Goal: Communication & Community: Answer question/provide support

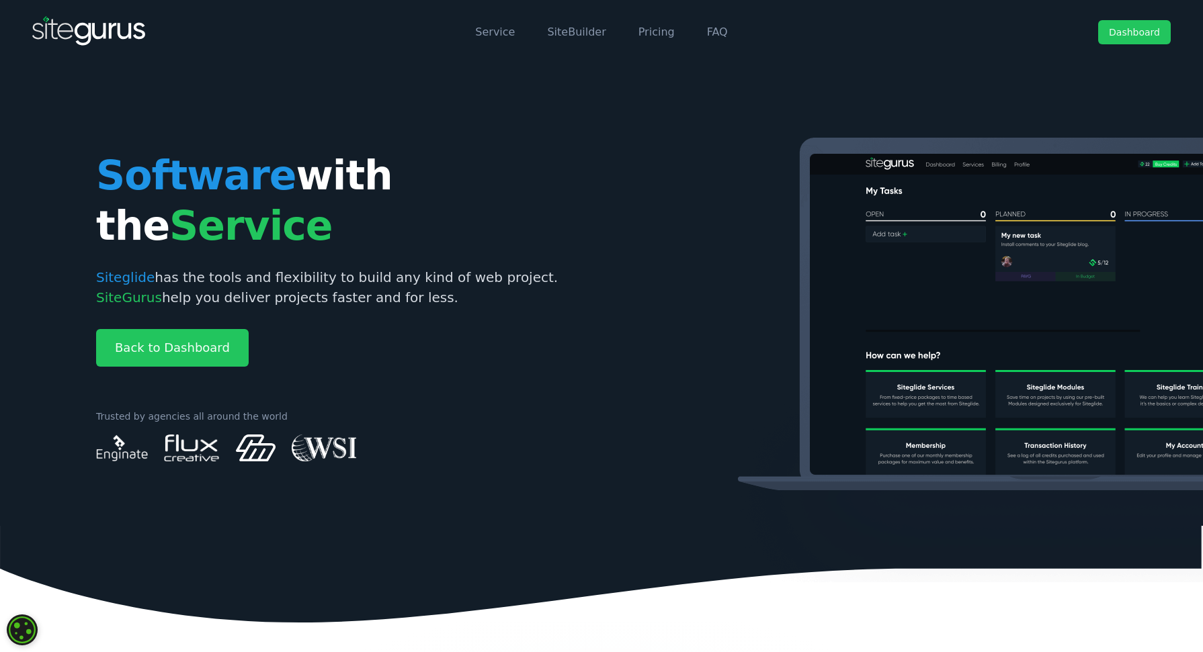
click at [1129, 33] on link "Dashboard" at bounding box center [1134, 32] width 73 height 24
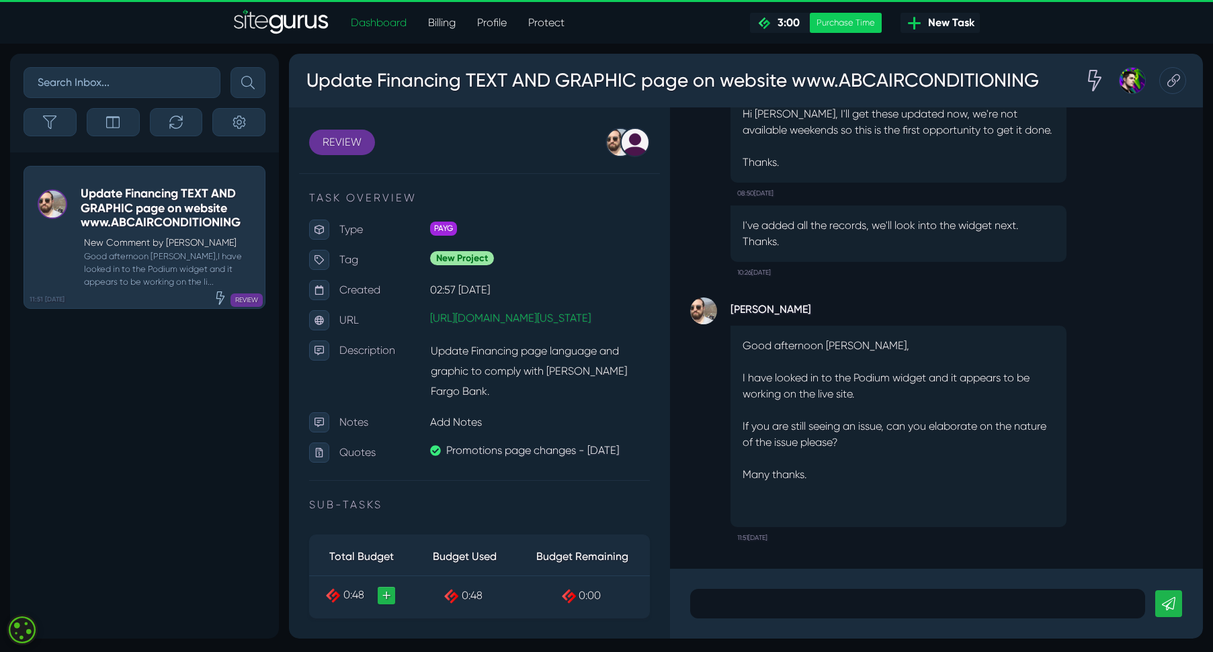
click at [834, 599] on p at bounding box center [917, 604] width 435 height 16
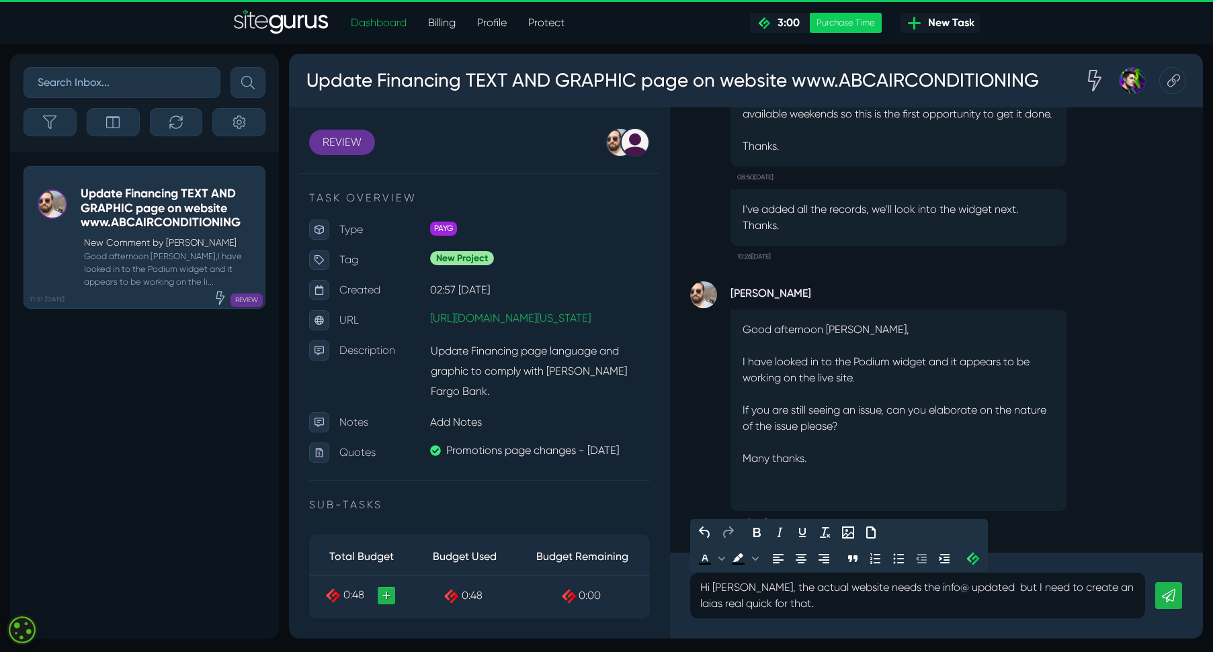
click at [855, 586] on p "Hi Gary, the actual website needs the info@ updated but I need to create an lai…" at bounding box center [917, 596] width 435 height 32
drag, startPoint x: 914, startPoint y: 586, endPoint x: 1014, endPoint y: 586, distance: 99.4
click at [915, 586] on p "Hi Gary, the actual website needs the info@ updated but I need to create an lai…" at bounding box center [917, 596] width 435 height 32
click at [829, 611] on p "Hi Gary, the actual website needs the info@ updated but I need to create an lai…" at bounding box center [917, 596] width 435 height 32
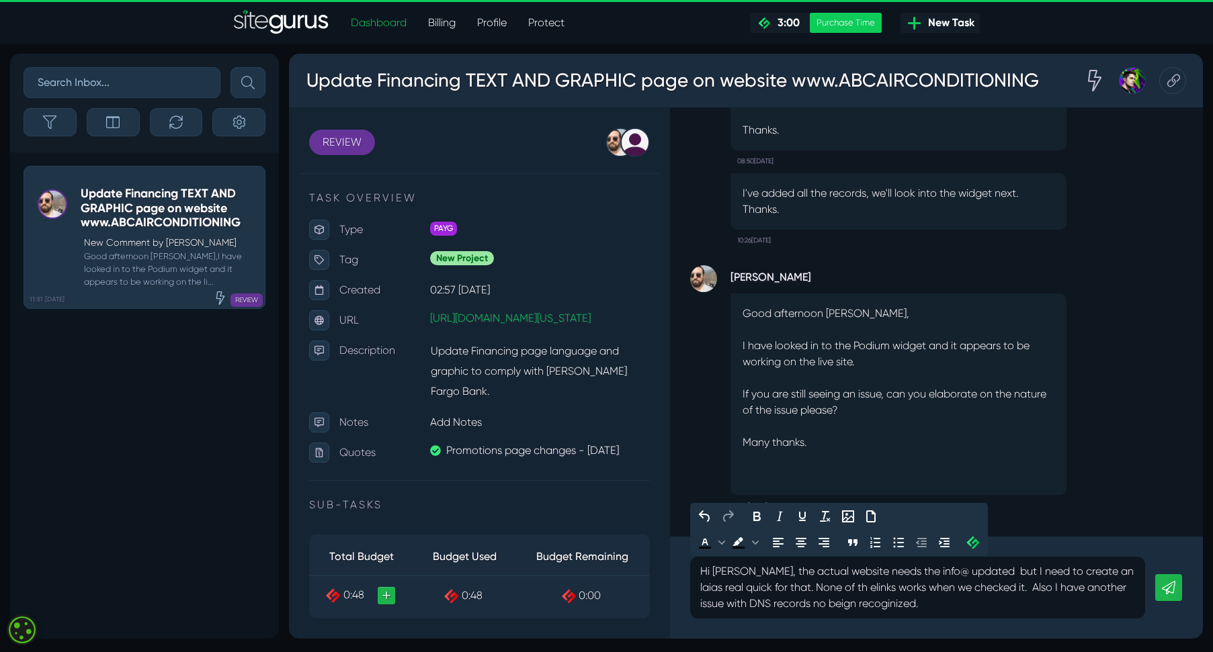
click at [803, 601] on p "Hi Gary, the actual website needs the info@ updated but I need to create an lai…" at bounding box center [917, 588] width 435 height 48
click at [838, 607] on p "Hi Gary, the actual website needs the info@ updated but I need to create an lai…" at bounding box center [917, 588] width 435 height 48
click at [943, 593] on p "Hi Gary, the actual website needs the info@ updated but I need to create an lai…" at bounding box center [917, 588] width 435 height 48
click at [928, 599] on p "Hi Gary, the actual website needs the info@ updated but I need to create an lai…" at bounding box center [917, 588] width 435 height 48
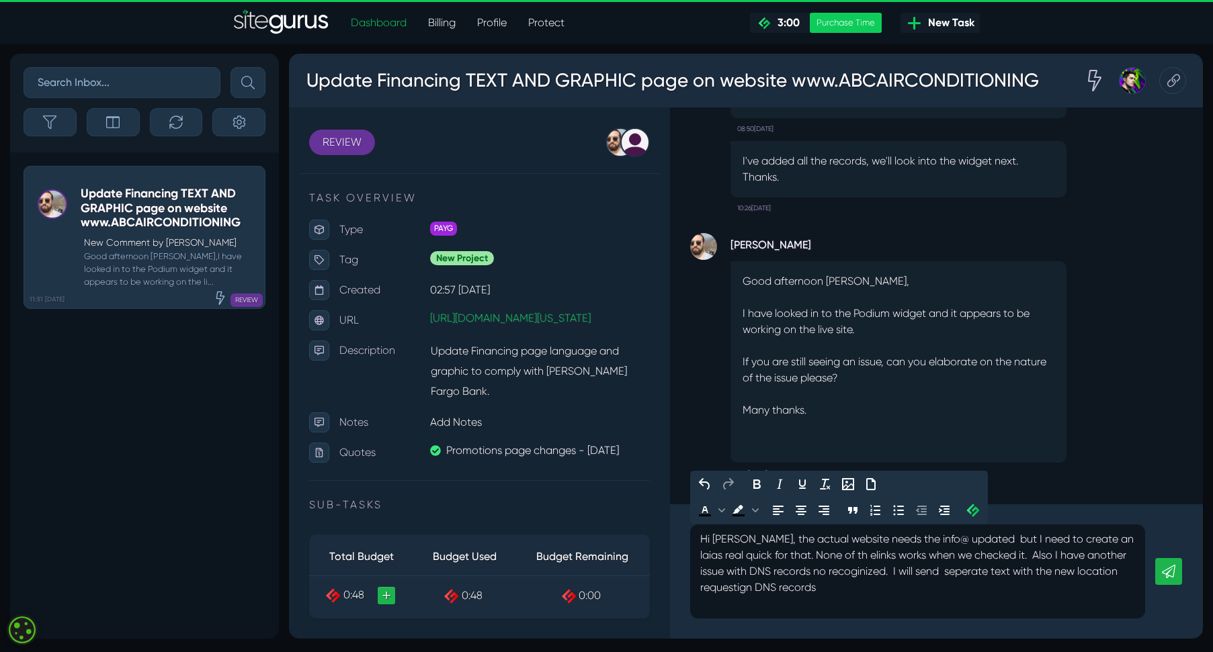
click at [1176, 577] on link at bounding box center [1168, 571] width 27 height 27
